Goal: Task Accomplishment & Management: Use online tool/utility

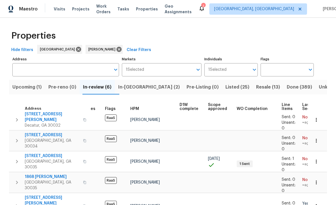
scroll to position [3, 14]
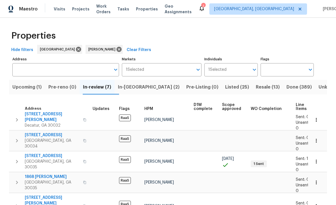
scroll to position [3, 0]
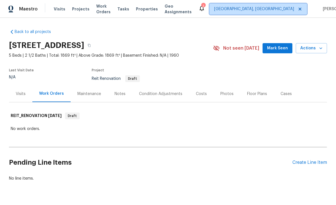
click at [269, 10] on span "[GEOGRAPHIC_DATA], [GEOGRAPHIC_DATA]" at bounding box center [254, 9] width 80 height 6
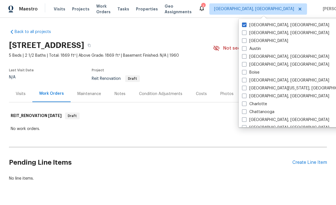
click at [245, 40] on span at bounding box center [244, 40] width 5 height 5
click at [245, 40] on input "[GEOGRAPHIC_DATA]" at bounding box center [244, 40] width 4 height 4
checkbox input "true"
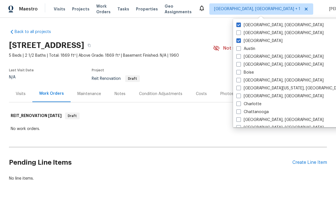
click at [257, 26] on label "[GEOGRAPHIC_DATA], [GEOGRAPHIC_DATA]" at bounding box center [279, 25] width 87 height 6
click at [240, 26] on input "[GEOGRAPHIC_DATA], [GEOGRAPHIC_DATA]" at bounding box center [238, 24] width 4 height 4
checkbox input "false"
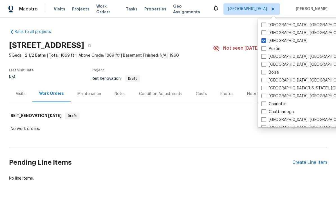
click at [242, 86] on div "Floor Plans" at bounding box center [256, 93] width 33 height 17
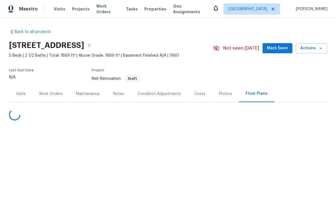
click at [47, 95] on div "Work Orders" at bounding box center [50, 94] width 23 height 6
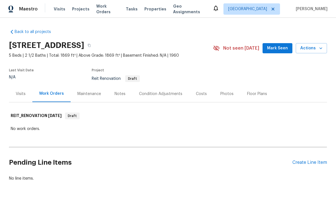
click at [317, 163] on div "Create Line Item" at bounding box center [309, 162] width 35 height 5
click at [306, 163] on div "Create Line Item" at bounding box center [309, 162] width 35 height 5
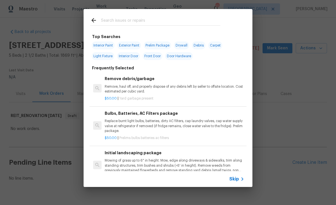
click at [237, 177] on span "Skip" at bounding box center [234, 179] width 10 height 6
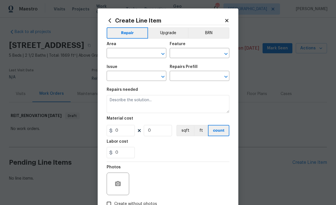
click at [139, 53] on input "text" at bounding box center [129, 53] width 44 height 9
click at [145, 67] on li "Exterior Overall" at bounding box center [137, 66] width 60 height 9
type input "Exterior Overall"
click at [198, 57] on input "text" at bounding box center [192, 53] width 44 height 9
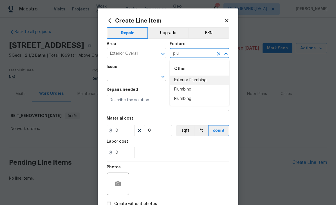
click at [204, 79] on li "Exterior Plumbing" at bounding box center [200, 79] width 60 height 9
type input "Exterior Plumbing"
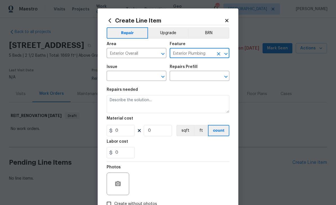
click at [148, 76] on input "text" at bounding box center [129, 76] width 44 height 9
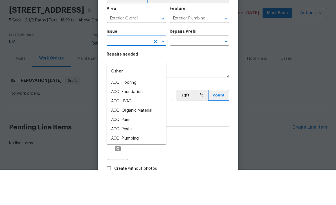
scroll to position [14, 0]
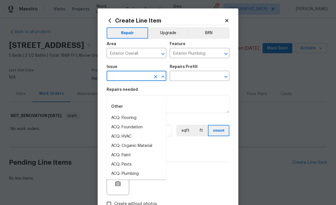
click at [145, 75] on input "text" at bounding box center [129, 76] width 44 height 9
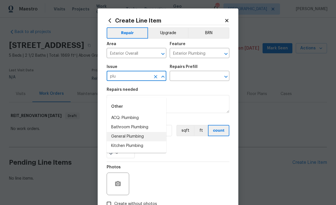
click at [144, 132] on li "General Plumbing" at bounding box center [137, 136] width 60 height 9
type input "General Plumbing"
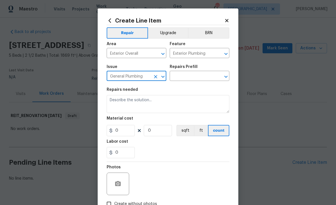
click at [202, 75] on input "text" at bounding box center [192, 76] width 44 height 9
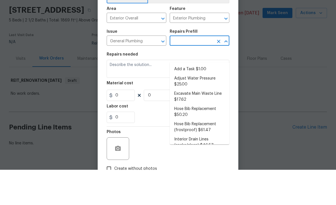
click at [206, 100] on li "Add a Task $1.00" at bounding box center [200, 104] width 60 height 9
type input "Add a Task $1.00"
type input "Plumbing"
type textarea "HPM to detail"
type input "1"
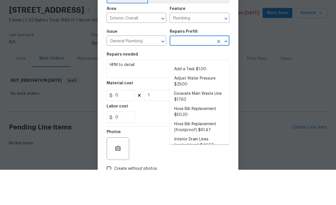
type input "Add a Task $1.00"
type input "1"
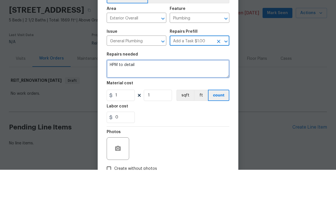
click at [164, 95] on textarea "HPM to detail" at bounding box center [168, 104] width 123 height 18
click at [155, 95] on textarea "HPM to detail" at bounding box center [168, 104] width 123 height 18
click at [124, 95] on textarea at bounding box center [168, 104] width 123 height 18
paste textarea "Additional Details: There appears to be a leak at the main water line. Attached…"
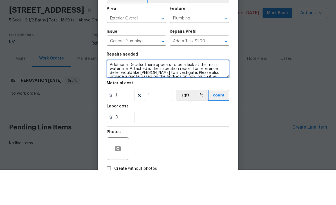
scroll to position [8, 0]
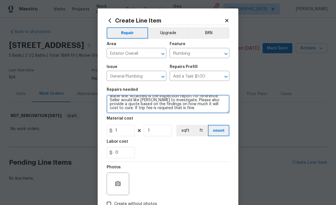
click at [190, 110] on textarea "Additional Details: There appears to be a leak at the main water line. Attached…" at bounding box center [168, 104] width 123 height 18
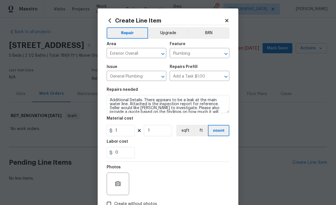
scroll to position [0, 0]
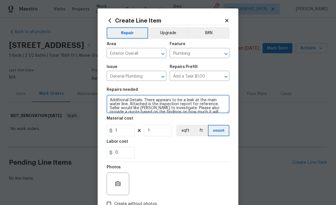
click at [111, 100] on textarea "Additional Details: There appears to be a leak at the main water line. Attached…" at bounding box center [168, 104] width 123 height 18
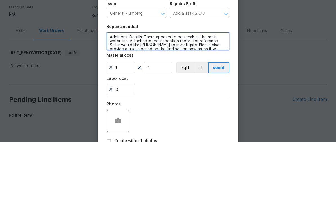
click at [202, 95] on textarea "Additional Details: There appears to be a leak at the main water line. Attached…" at bounding box center [168, 104] width 123 height 18
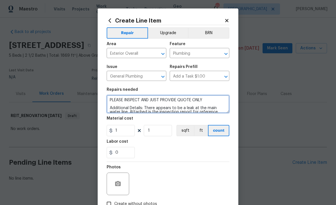
type textarea "PLEASE INSPECT AND JUST PROVIDE QUOTE ONLY Additional Details: There appears to…"
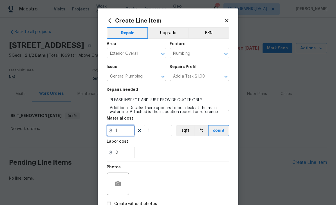
click at [124, 127] on input "1" at bounding box center [121, 130] width 28 height 11
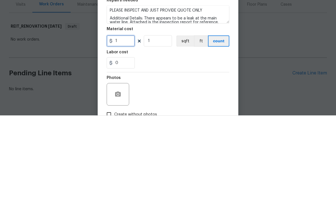
click at [127, 125] on input "1" at bounding box center [121, 130] width 28 height 11
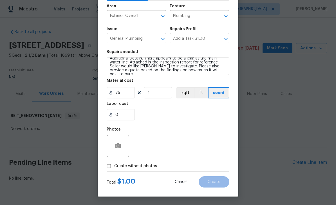
scroll to position [39, 0]
type input "75"
click at [111, 168] on input "Create without photos" at bounding box center [109, 165] width 11 height 11
checkbox input "true"
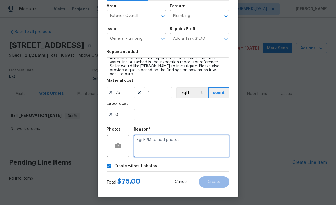
click at [151, 144] on textarea at bounding box center [182, 146] width 96 height 23
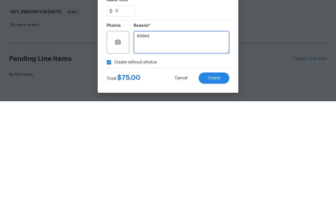
type textarea "Added"
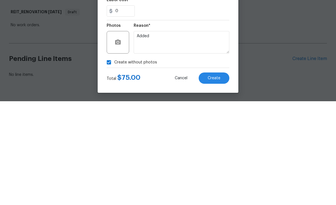
click at [216, 176] on button "Create" at bounding box center [214, 181] width 31 height 11
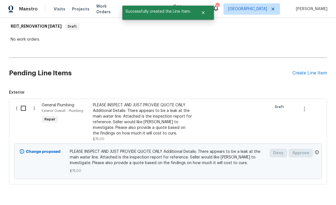
scroll to position [89, 0]
click at [26, 102] on input "checkbox" at bounding box center [25, 108] width 16 height 12
checkbox input "true"
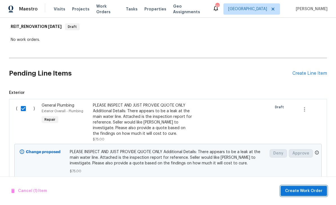
click at [310, 188] on span "Create Work Order" at bounding box center [303, 190] width 37 height 7
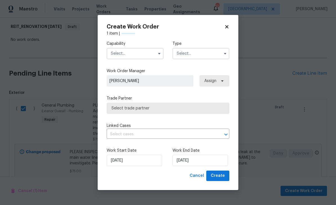
click at [145, 53] on input "text" at bounding box center [135, 53] width 57 height 11
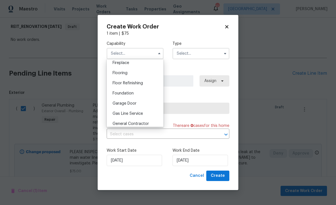
click at [151, 122] on div "General Contractor" at bounding box center [135, 123] width 54 height 10
type input "General Contractor"
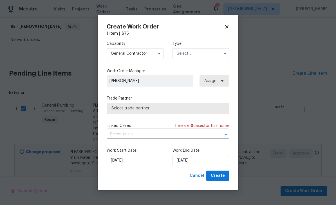
click at [199, 54] on input "text" at bounding box center [200, 53] width 57 height 11
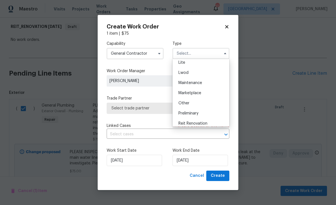
scroll to position [86, 0]
click at [203, 111] on span "Reit Renovation" at bounding box center [192, 111] width 29 height 4
type input "Reit Renovation"
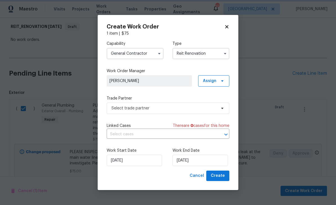
scroll to position [0, 0]
click at [202, 162] on input "[DATE]" at bounding box center [199, 159] width 55 height 11
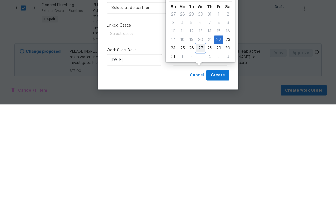
click at [200, 144] on div "27" at bounding box center [200, 148] width 9 height 8
type input "[DATE]"
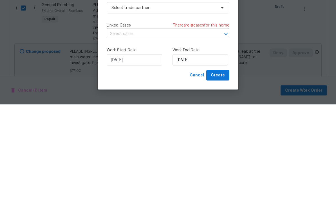
scroll to position [18, 0]
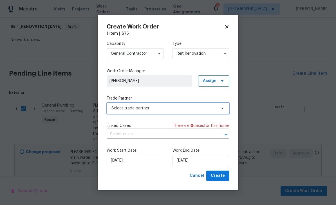
click at [195, 108] on span "Select trade partner" at bounding box center [163, 108] width 105 height 6
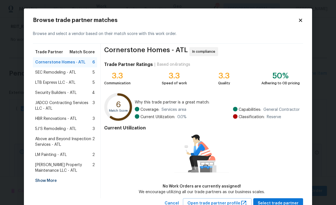
click at [76, 152] on div "LM Painting - ATL 2" at bounding box center [65, 155] width 60 height 6
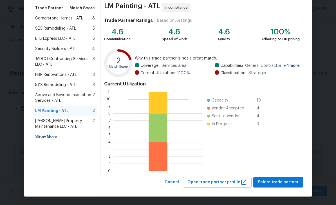
scroll to position [44, 0]
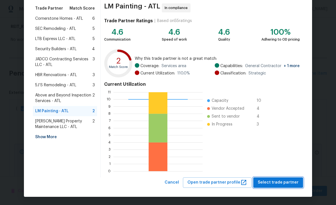
click at [285, 180] on span "Select trade partner" at bounding box center [278, 182] width 41 height 7
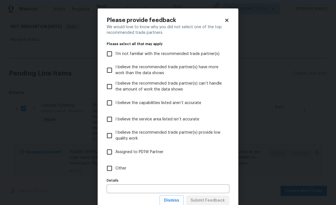
scroll to position [0, 0]
click at [206, 52] on span "I’m not familiar with the recommended trade partner(s)" at bounding box center [167, 54] width 104 height 6
click at [115, 52] on input "I’m not familiar with the recommended trade partner(s)" at bounding box center [110, 54] width 12 height 12
checkbox input "true"
click at [220, 197] on span "Submit Feedback" at bounding box center [208, 200] width 34 height 7
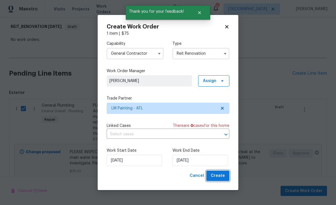
click at [225, 176] on button "Create" at bounding box center [217, 175] width 23 height 10
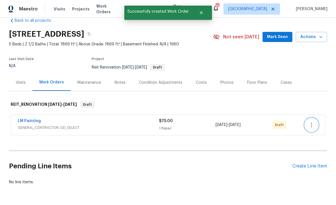
click at [312, 121] on icon "button" at bounding box center [311, 124] width 7 height 7
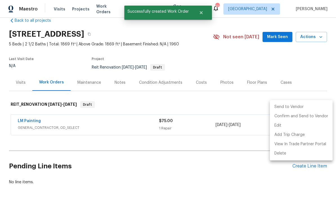
click at [291, 106] on li "Send to Vendor" at bounding box center [301, 106] width 63 height 9
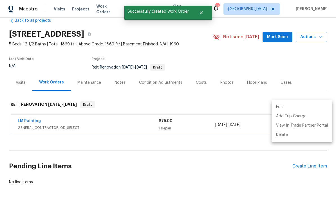
click at [252, 142] on div at bounding box center [168, 102] width 336 height 205
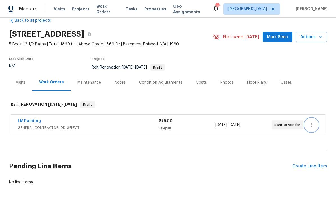
scroll to position [0, 0]
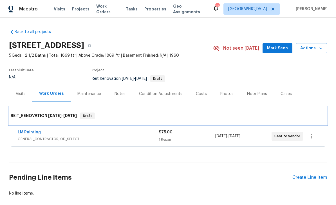
click at [26, 107] on div "REIT_RENOVATION [DATE] - [DATE] Draft" at bounding box center [168, 116] width 318 height 18
click at [27, 107] on div "REIT_RENOVATION [DATE] - [DATE] Draft" at bounding box center [168, 116] width 318 height 18
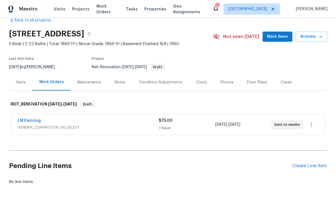
scroll to position [11, 0]
click at [28, 122] on link "LM Painting" at bounding box center [29, 121] width 23 height 4
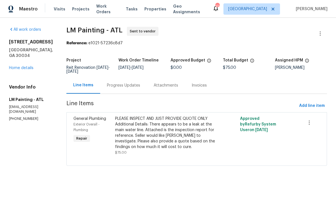
click at [140, 87] on div "Progress Updates" at bounding box center [123, 85] width 33 height 6
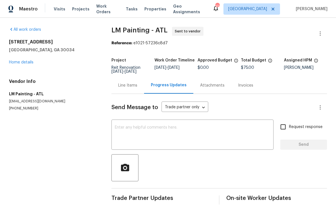
click at [132, 86] on div "Line Items" at bounding box center [127, 85] width 19 height 6
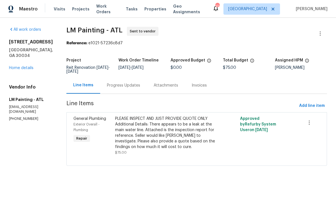
click at [150, 137] on div "PLEASE INSPECT AND JUST PROVIDE QUOTE ONLY Additional Details: There appears to…" at bounding box center [165, 133] width 101 height 34
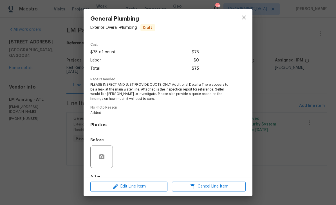
scroll to position [27, 0]
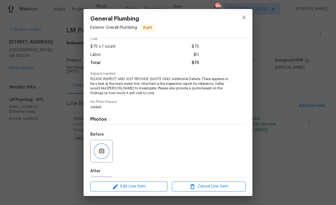
click at [108, 153] on button "button" at bounding box center [102, 151] width 14 height 14
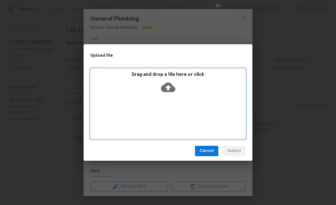
click at [171, 86] on icon at bounding box center [168, 87] width 14 height 10
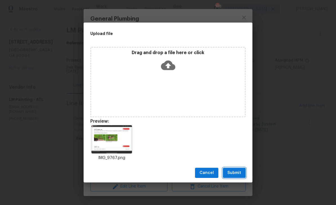
click at [241, 174] on span "Submit" at bounding box center [234, 172] width 14 height 7
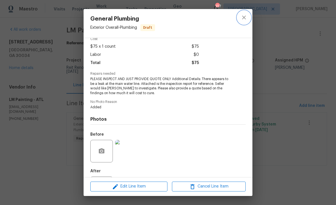
click at [245, 16] on icon "close" at bounding box center [244, 17] width 4 height 4
